Goal: Task Accomplishment & Management: Use online tool/utility

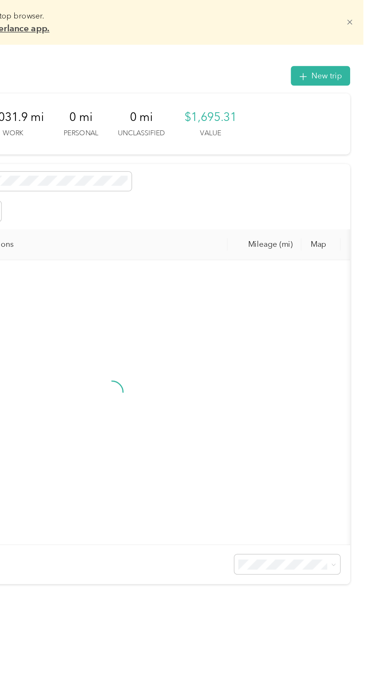
click at [358, 15] on icon at bounding box center [356, 15] width 3 height 3
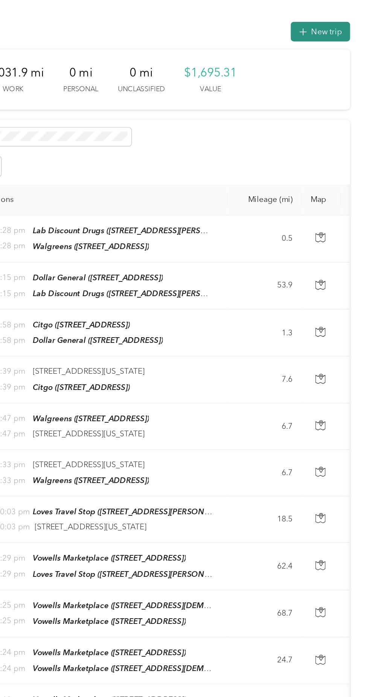
click at [337, 23] on button "New trip" at bounding box center [337, 21] width 40 height 13
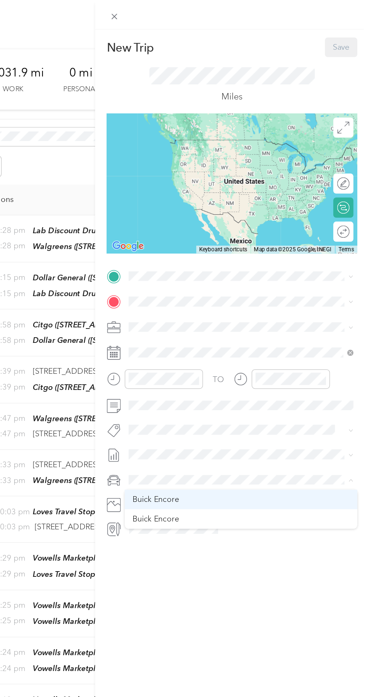
click at [246, 338] on div "Buick Encore" at bounding box center [283, 336] width 146 height 8
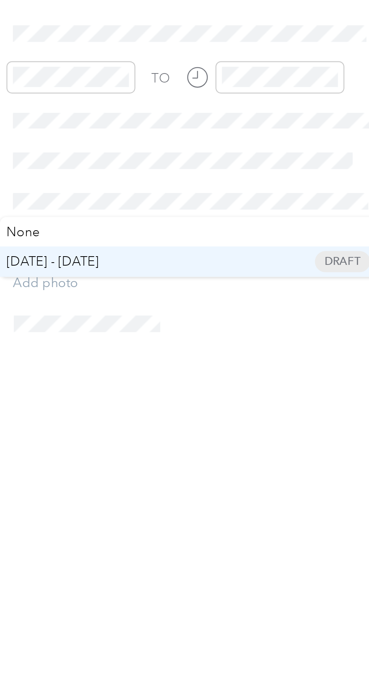
click at [242, 331] on span "[DATE] - [DATE]" at bounding box center [224, 331] width 38 height 8
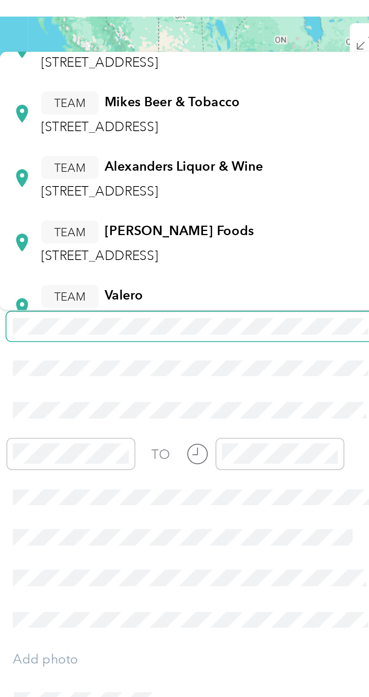
scroll to position [32, 0]
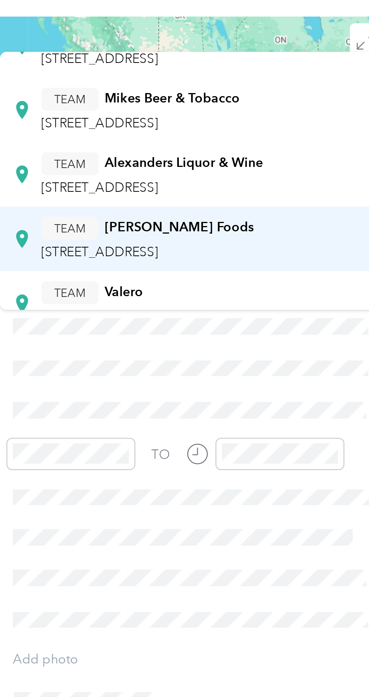
click at [267, 170] on span "[STREET_ADDRESS]" at bounding box center [243, 173] width 48 height 6
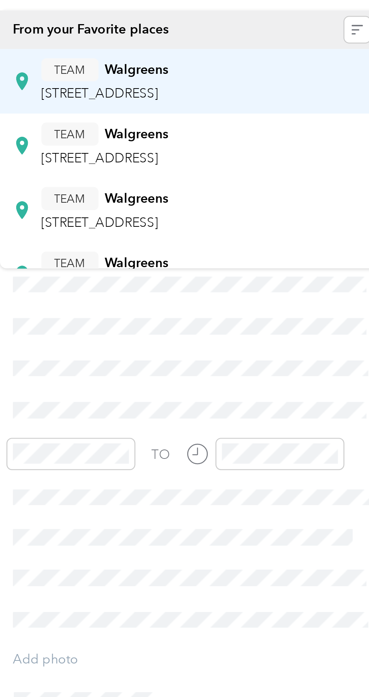
click at [267, 105] on span "[STREET_ADDRESS]" at bounding box center [243, 108] width 48 height 6
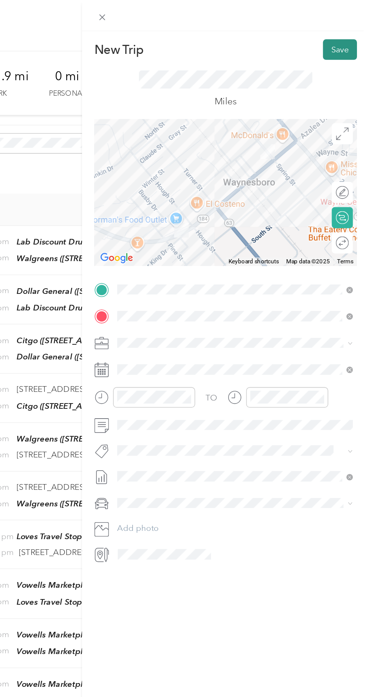
click at [349, 33] on button "Save" at bounding box center [350, 31] width 22 height 13
